Goal: Find specific page/section: Find specific page/section

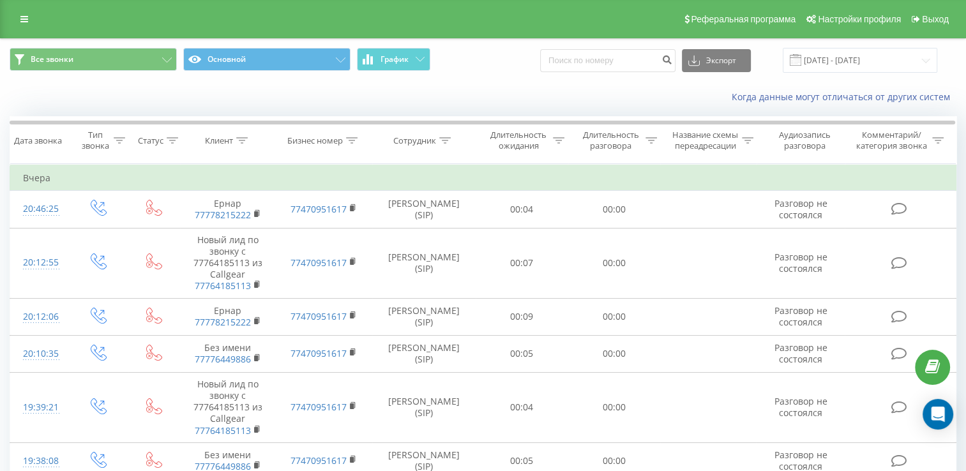
click at [405, 93] on div "Когда данные могут отличаться от других систем" at bounding box center [664, 97] width 603 height 13
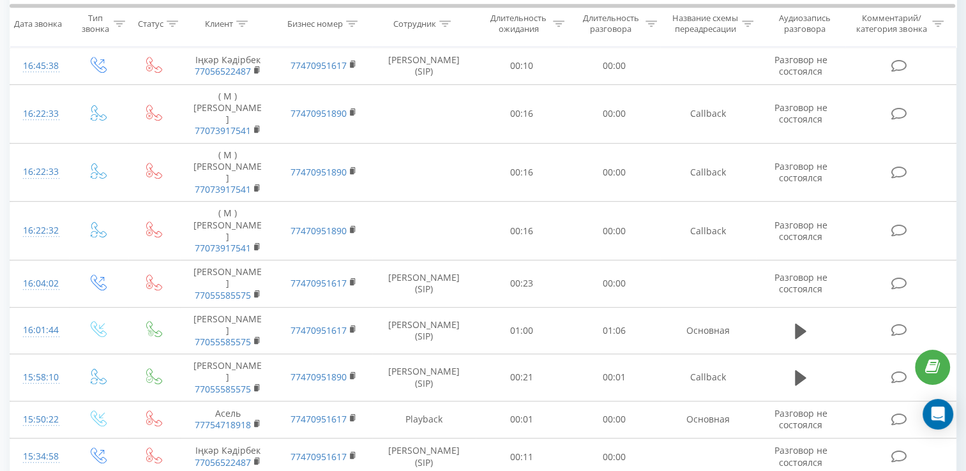
scroll to position [888, 0]
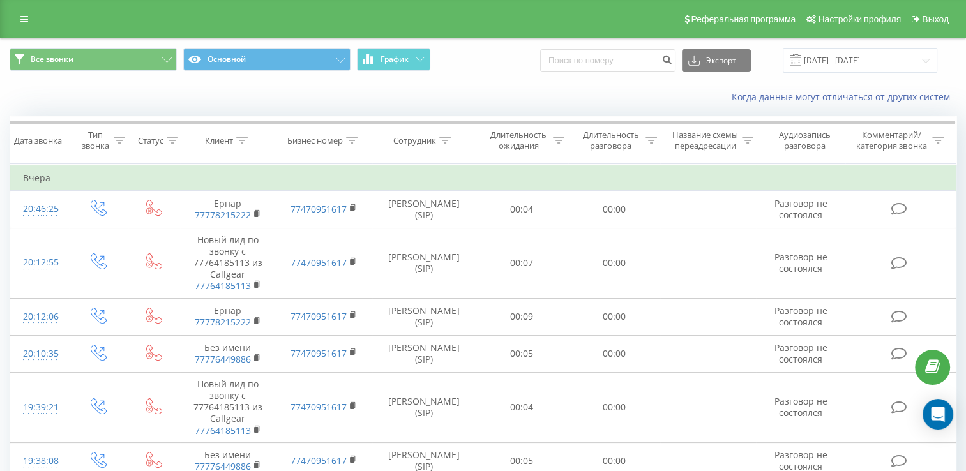
click at [139, 87] on div "Когда данные могут отличаться от других систем" at bounding box center [483, 97] width 965 height 31
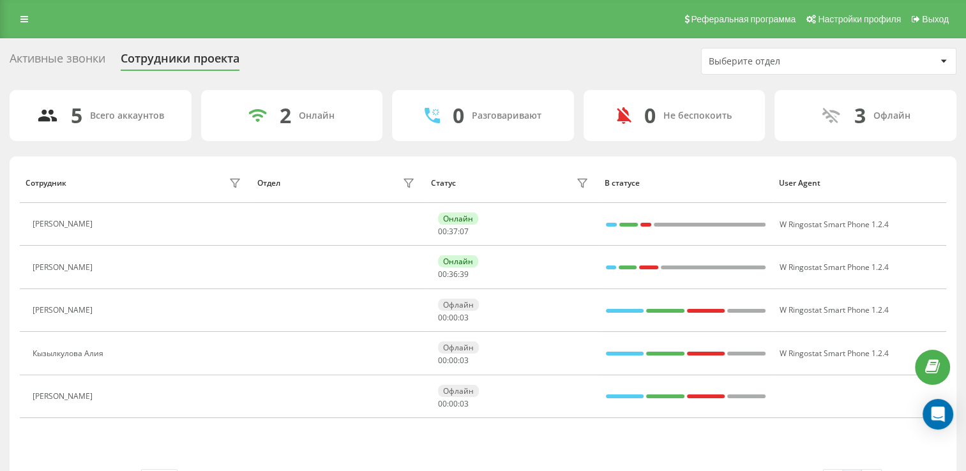
click at [275, 55] on div "Активные звонки Сотрудники проекта Выберите отдел" at bounding box center [483, 61] width 947 height 27
click at [310, 79] on div "Активные звонки Сотрудники проекта Выберите отдел 5 Всего аккаунтов 2 Онлайн 0 …" at bounding box center [483, 274] width 947 height 453
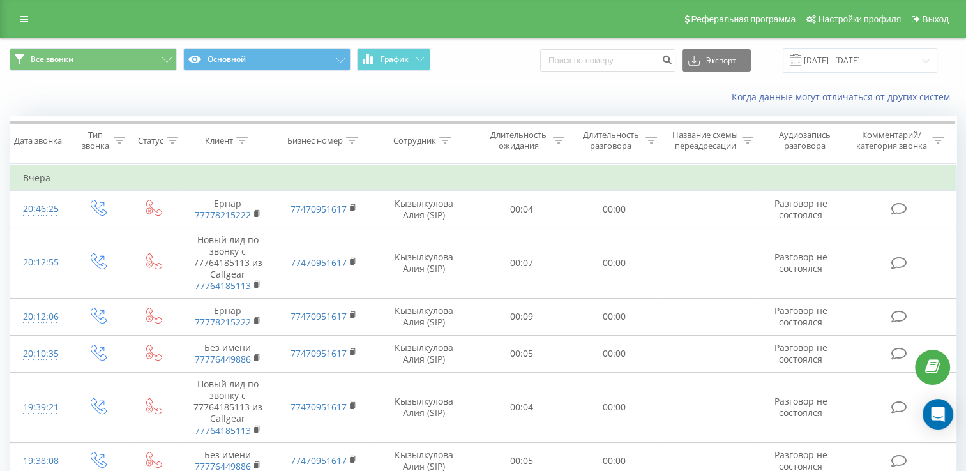
click at [294, 99] on div "Когда данные могут отличаться от других систем" at bounding box center [483, 97] width 965 height 31
click at [237, 93] on div "Когда данные могут отличаться от других систем" at bounding box center [483, 97] width 965 height 31
click at [278, 101] on div "Когда данные могут отличаться от других систем" at bounding box center [483, 97] width 965 height 31
click at [317, 91] on div "Когда данные могут отличаться от других систем" at bounding box center [483, 97] width 965 height 31
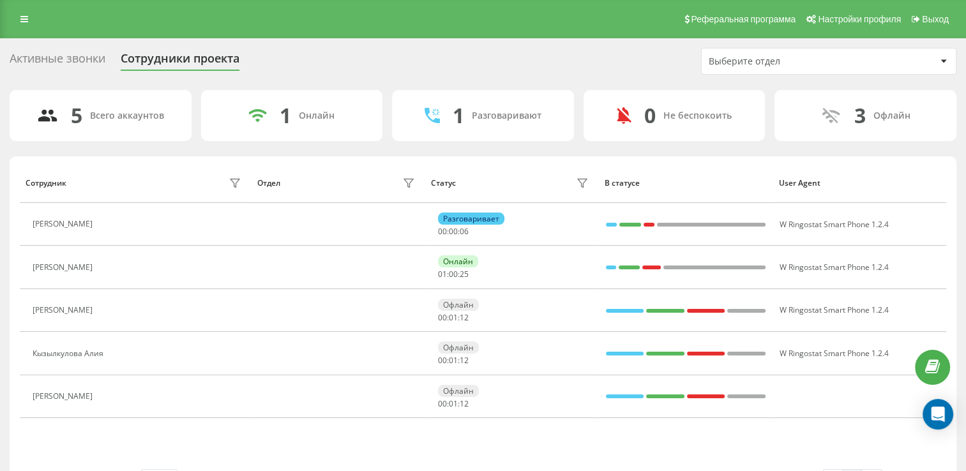
click at [383, 64] on div "Активные звонки Сотрудники проекта Выберите отдел" at bounding box center [483, 61] width 947 height 27
click at [405, 60] on div "Активные звонки Сотрудники проекта Выберите отдел" at bounding box center [483, 61] width 947 height 27
